Goal: Task Accomplishment & Management: Complete application form

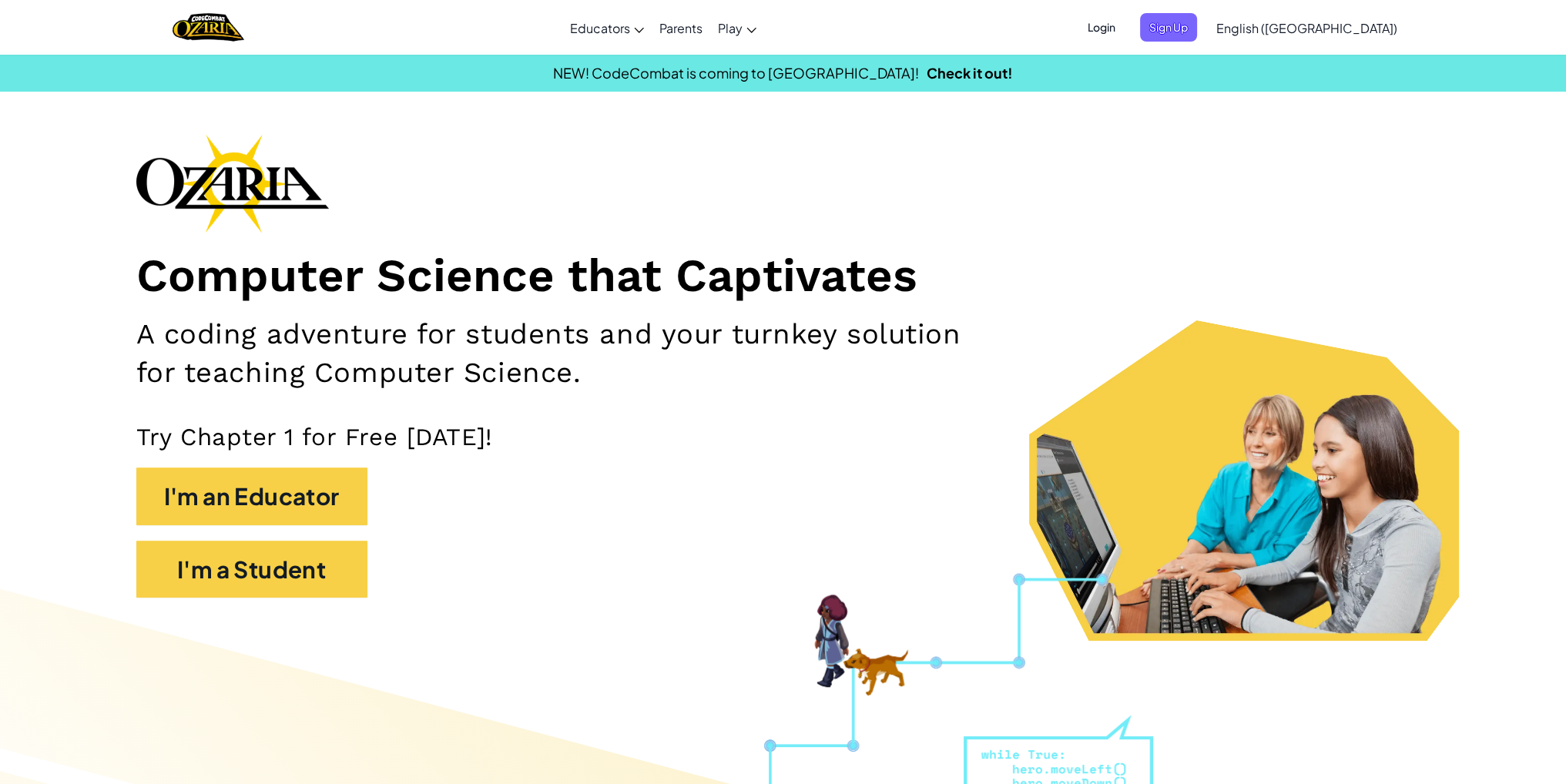
click at [1205, 32] on ul "Login Sign Up" at bounding box center [1138, 27] width 134 height 29
click at [1197, 30] on span "Sign Up" at bounding box center [1169, 27] width 57 height 29
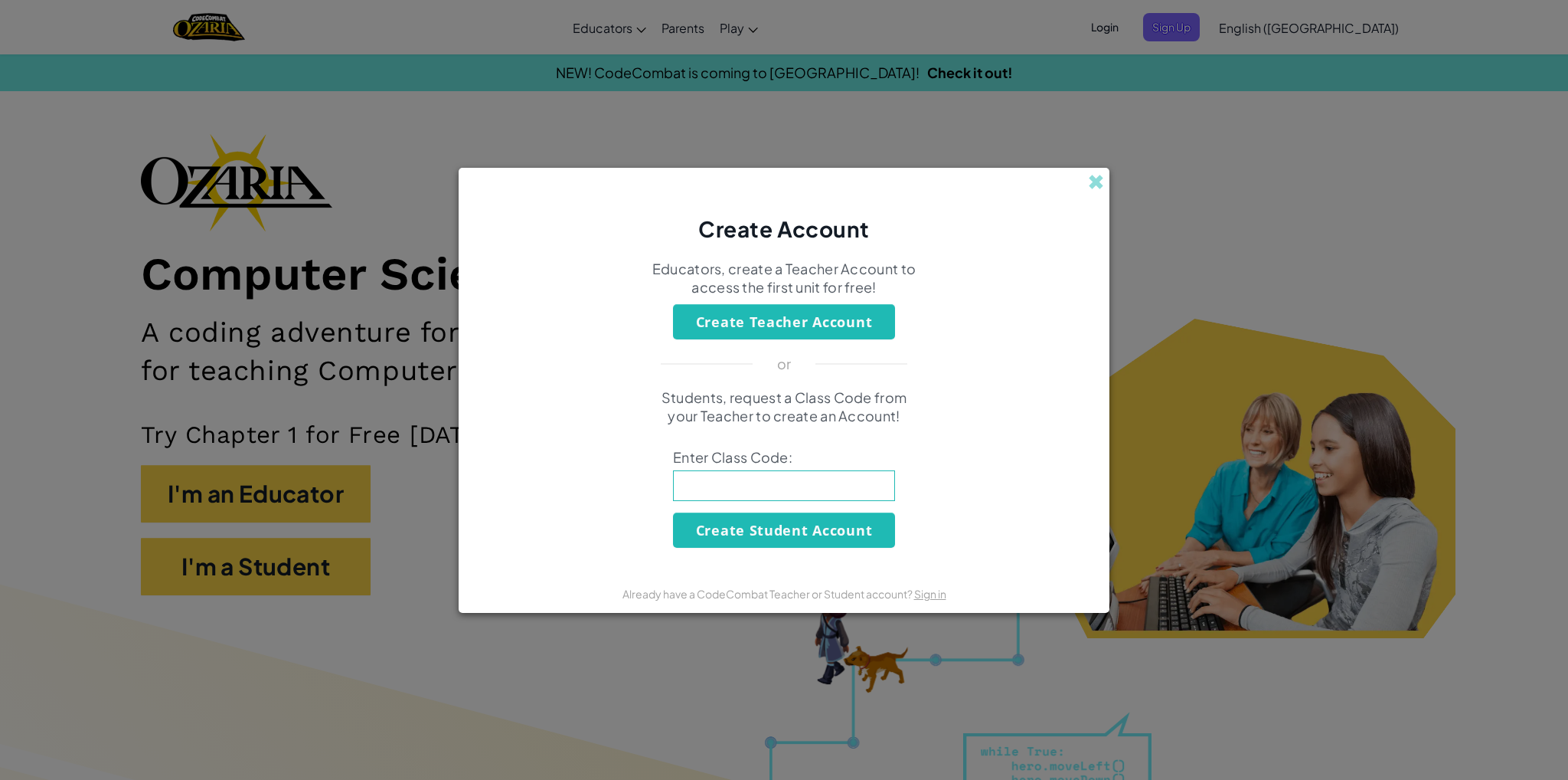
drag, startPoint x: 1091, startPoint y: 178, endPoint x: 1112, endPoint y: 177, distance: 21.0
click at [1096, 183] on span at bounding box center [1096, 182] width 16 height 16
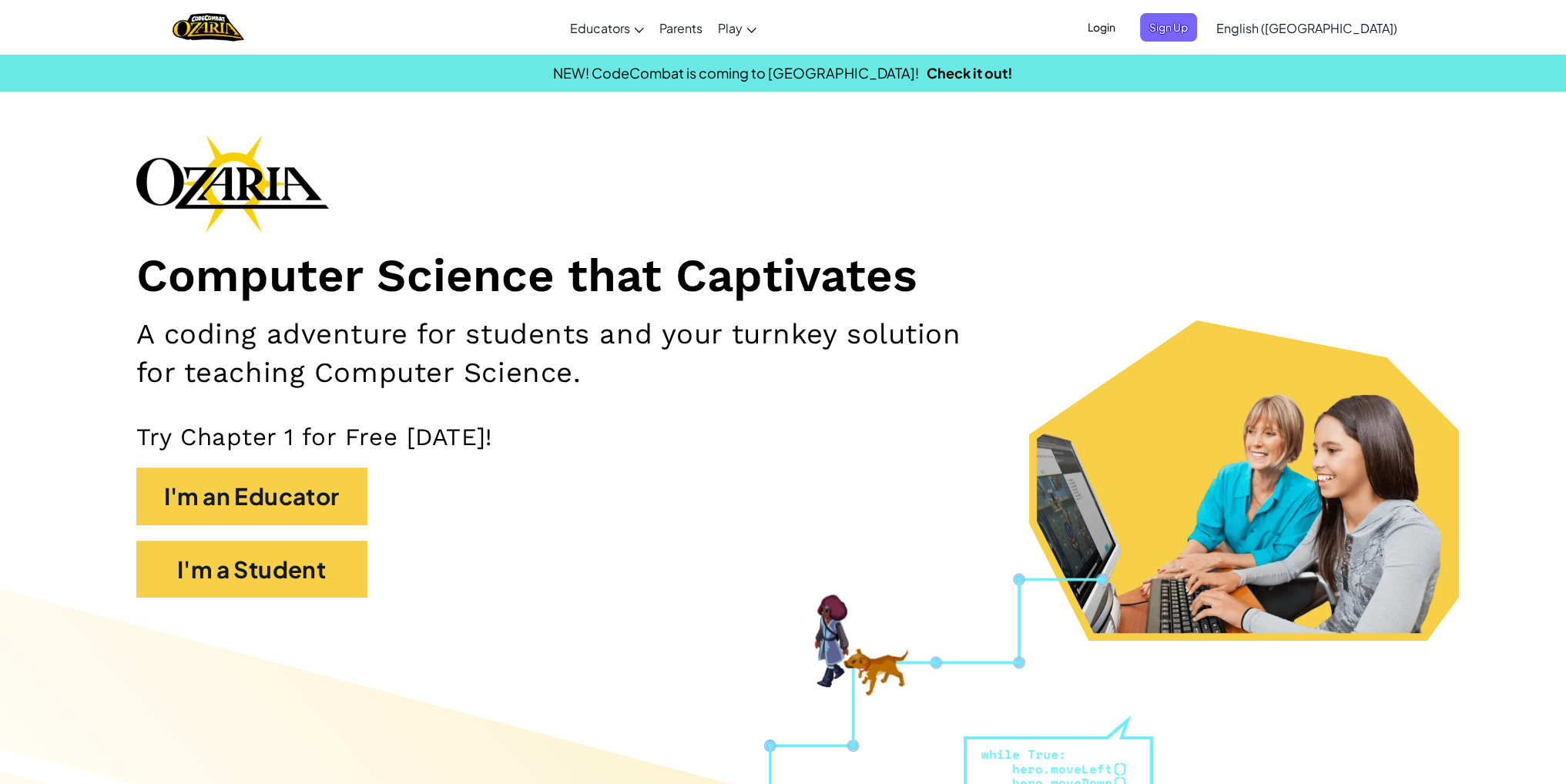
click at [1125, 32] on span "Login" at bounding box center [1101, 27] width 46 height 29
